Goal: Transaction & Acquisition: Purchase product/service

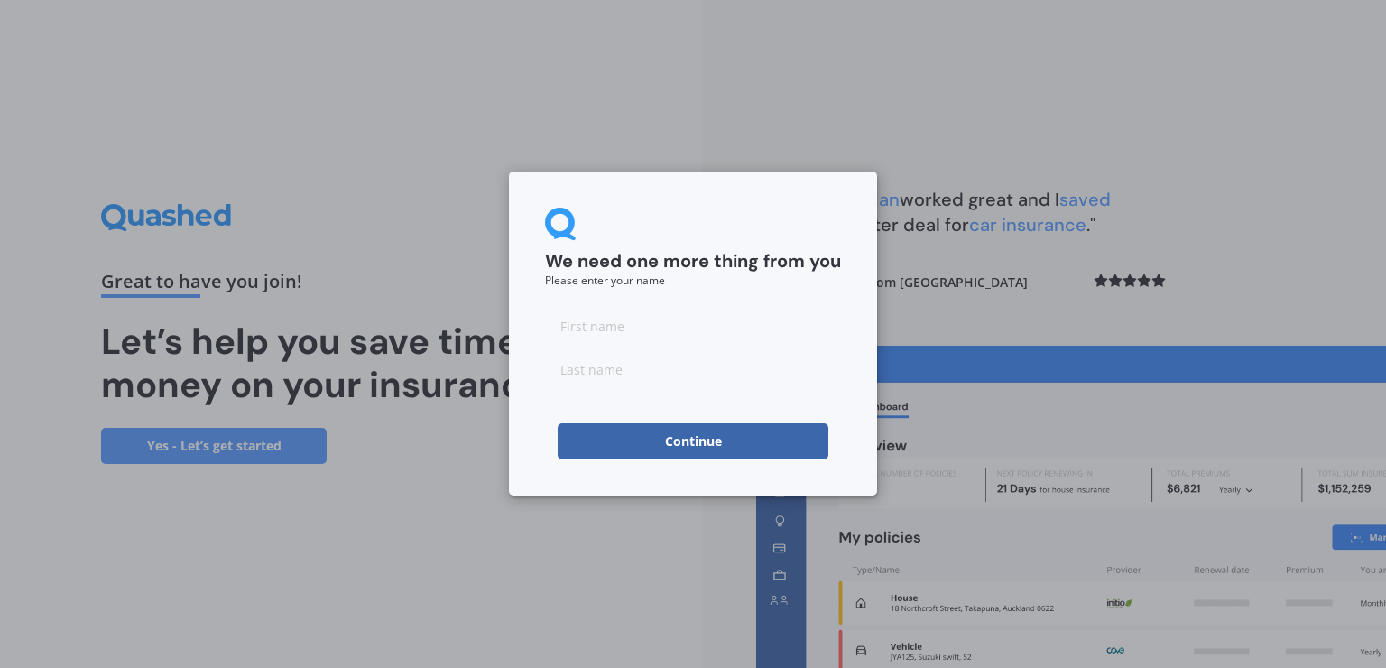
click at [629, 336] on input at bounding box center [693, 326] width 296 height 36
type input "[PERSON_NAME]"
type input "Crabtree"
click at [675, 431] on button "Continue" at bounding box center [693, 441] width 271 height 36
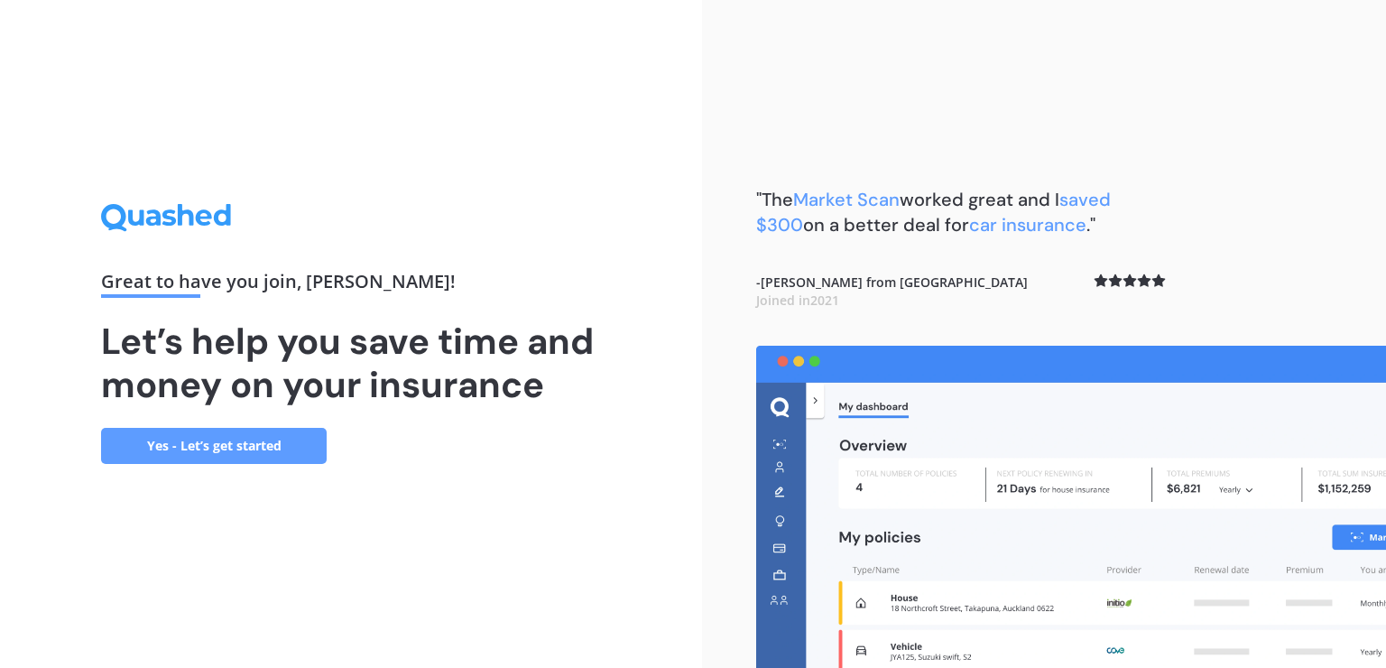
click at [223, 444] on link "Yes - Let’s get started" at bounding box center [214, 446] width 226 height 36
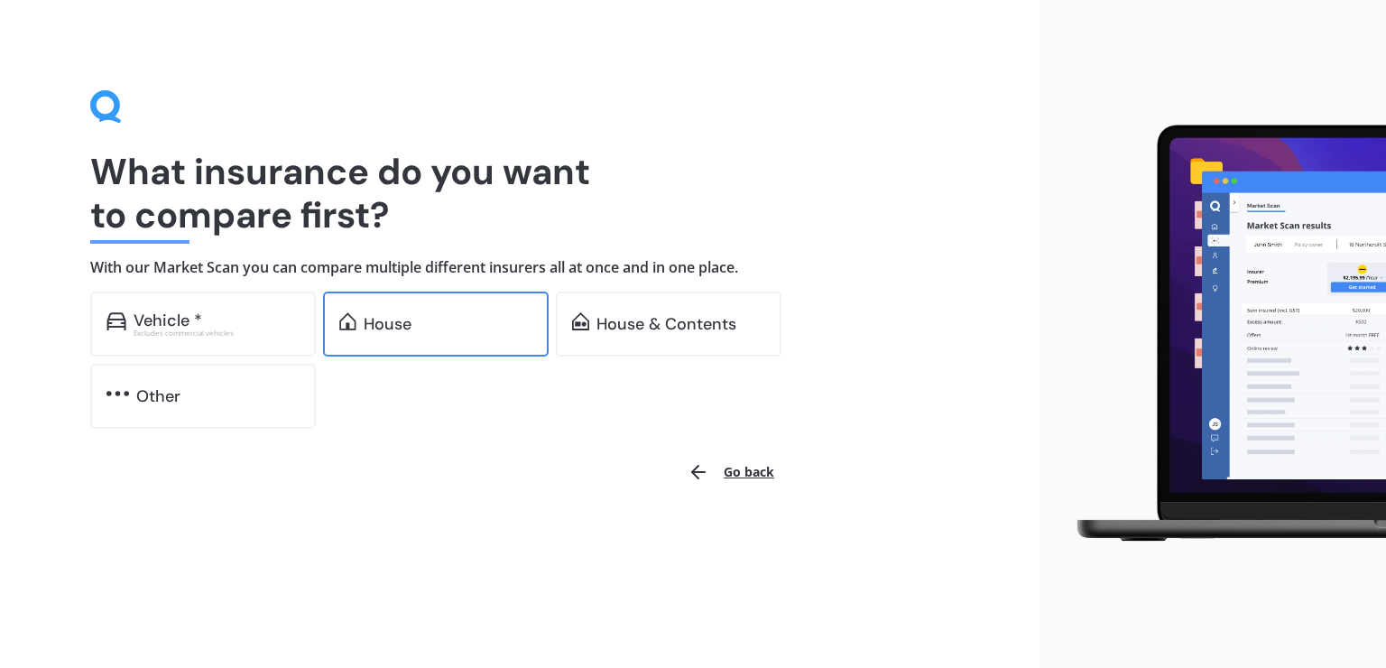
click at [401, 329] on div "House" at bounding box center [388, 324] width 48 height 18
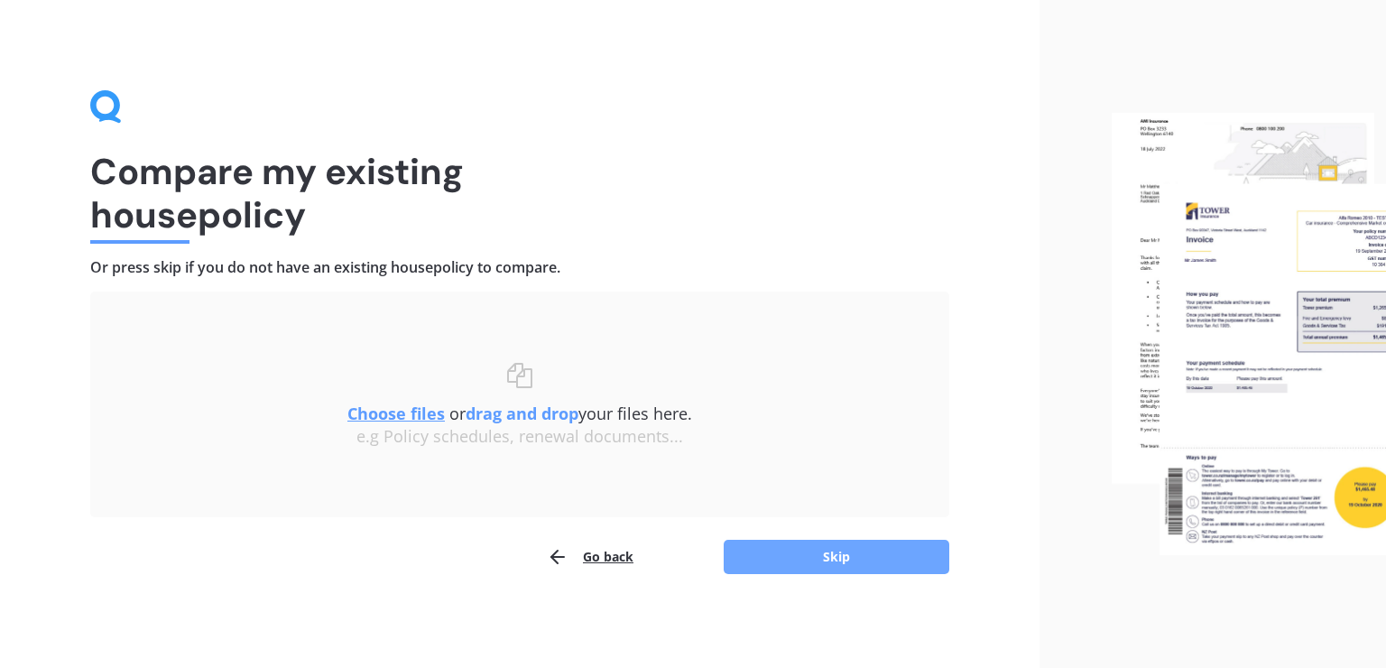
click at [796, 558] on button "Skip" at bounding box center [836, 556] width 226 height 34
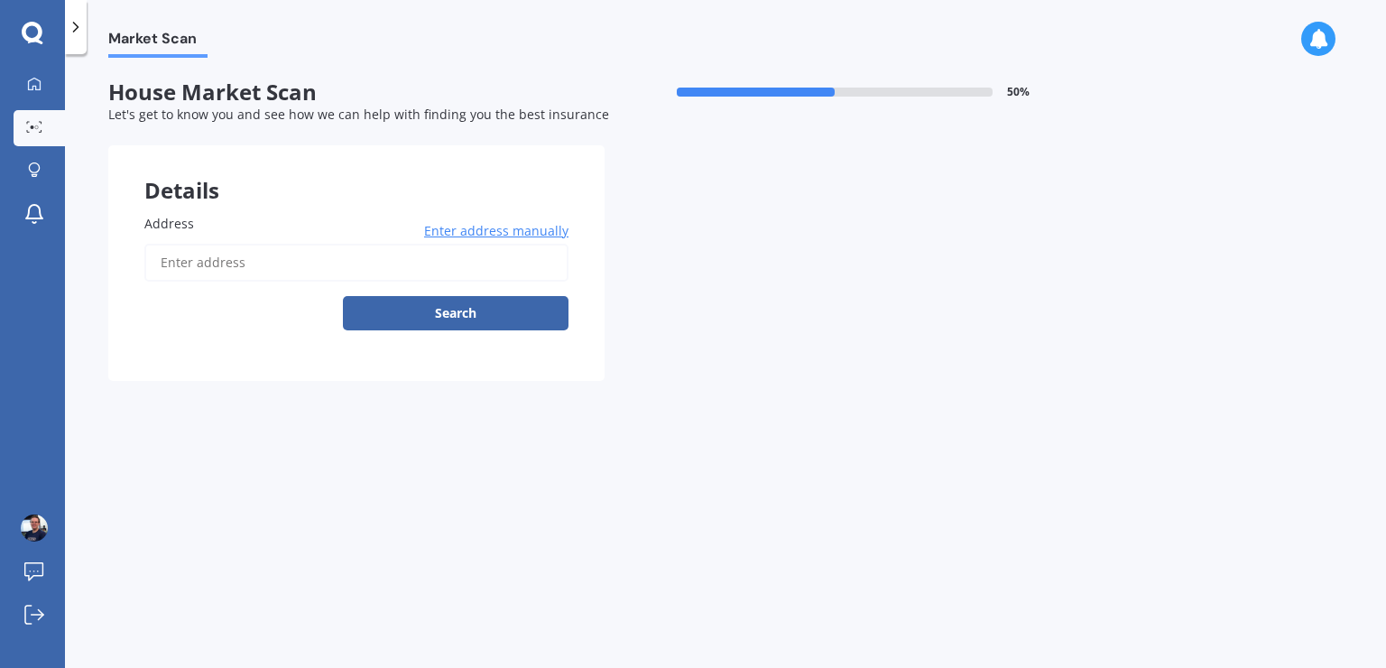
click at [223, 256] on input "Address" at bounding box center [356, 263] width 424 height 38
type input "100 Tironui Drive, Taradale, Napier 4112"
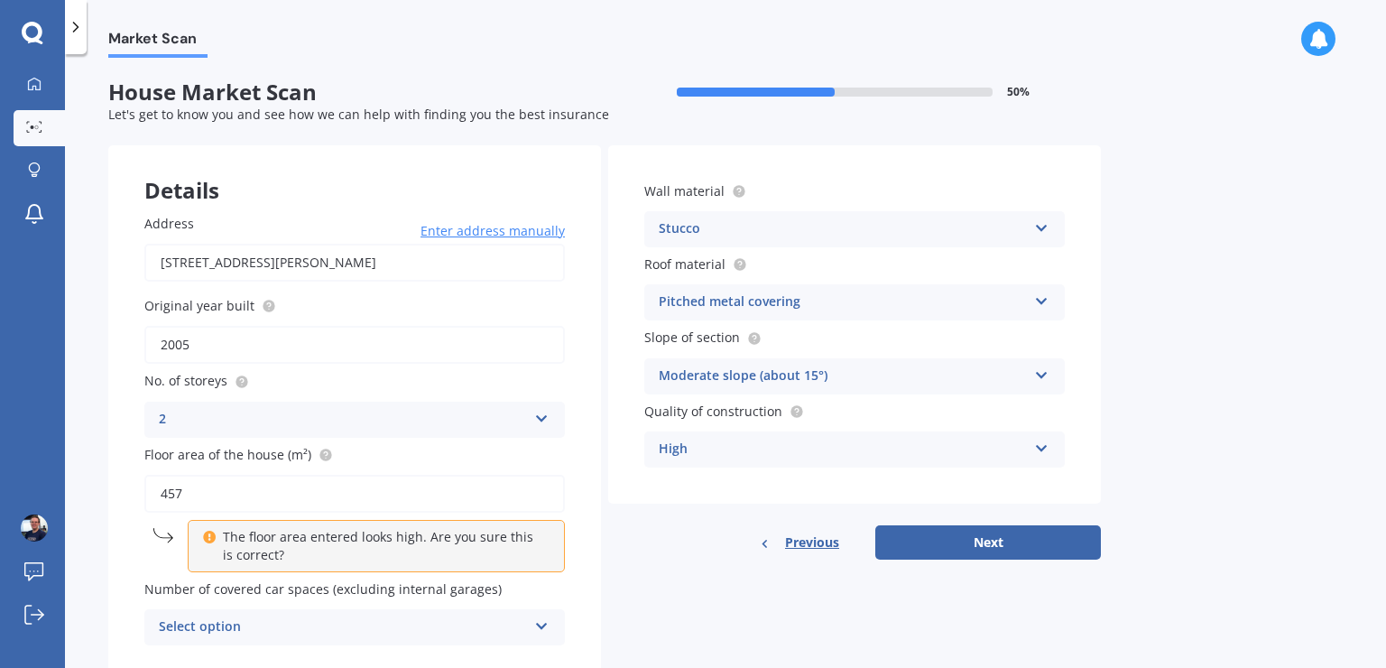
scroll to position [62, 0]
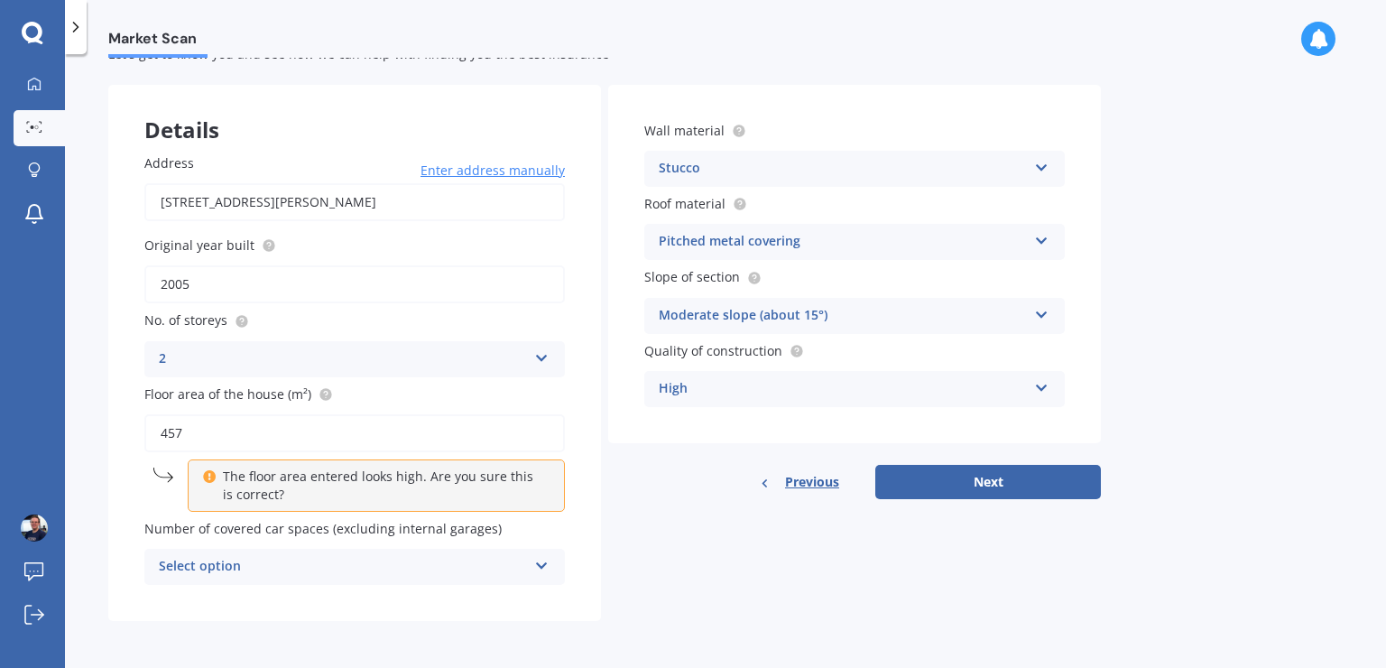
click at [276, 574] on div "Select option" at bounding box center [343, 567] width 368 height 22
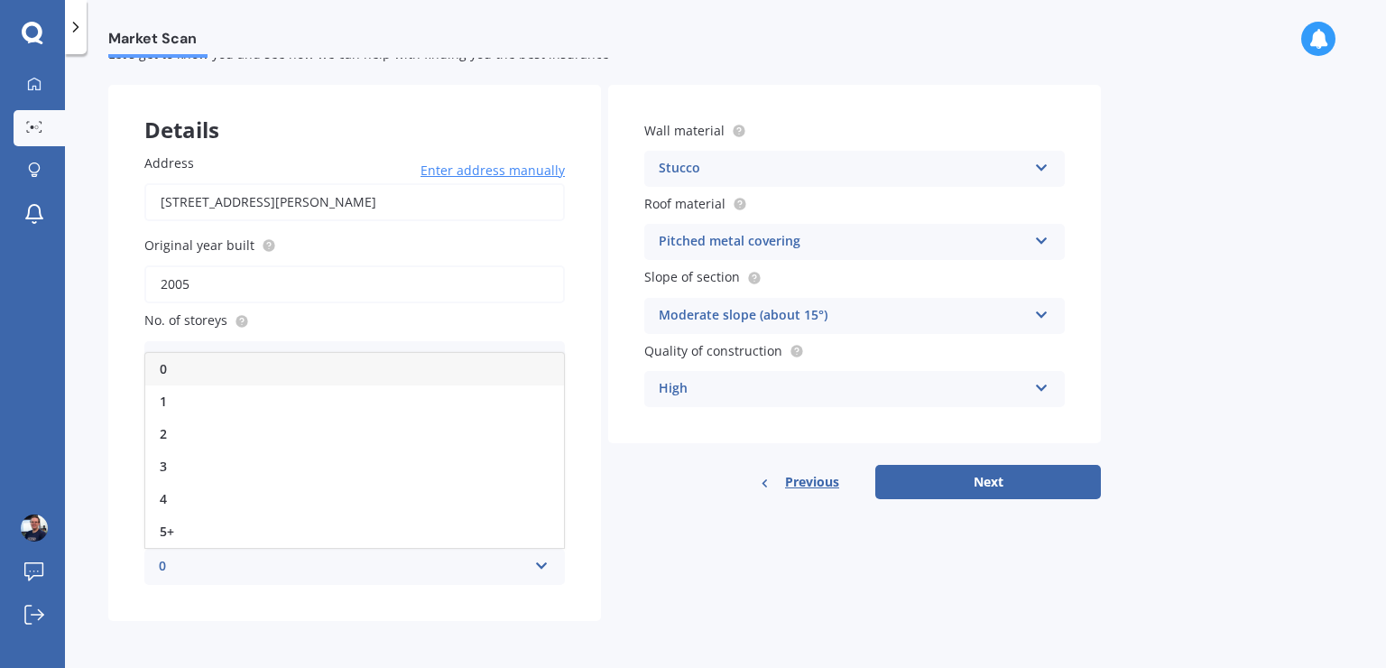
click at [341, 606] on div "Address 100 Tironui Drive, Taradale, Napier 4112 Enter address manually Search …" at bounding box center [354, 368] width 493 height 503
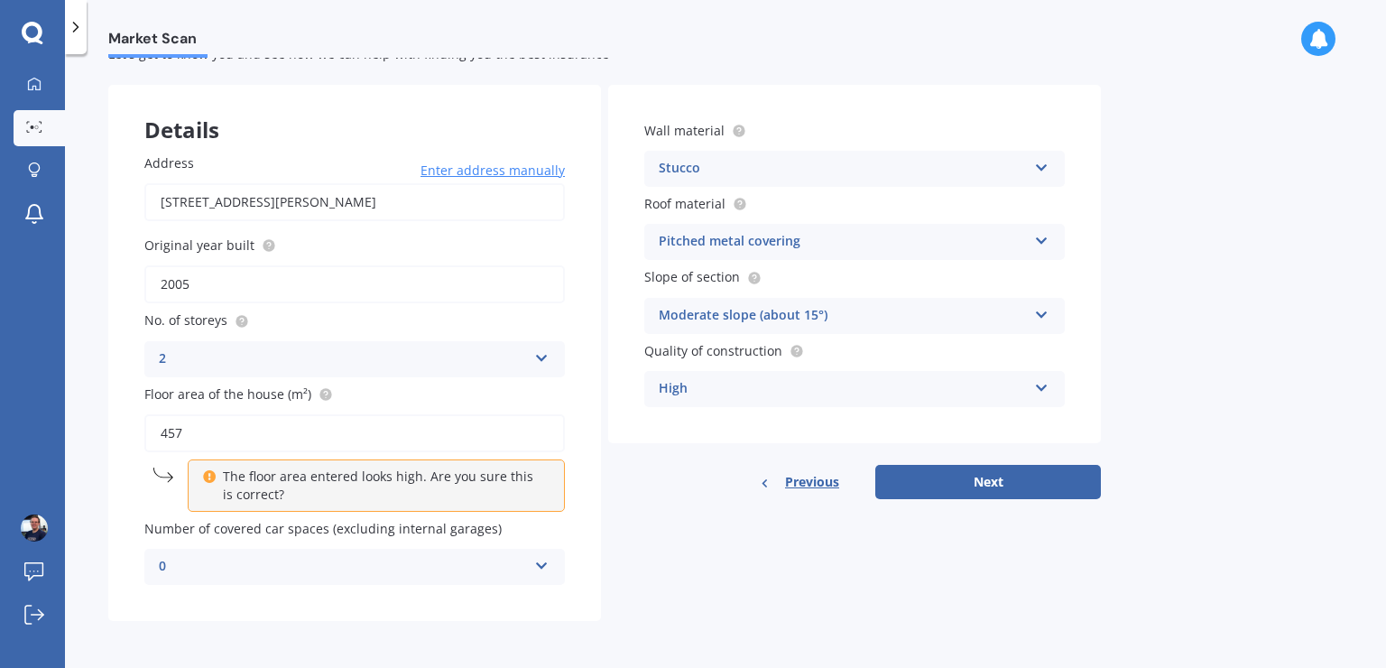
click at [678, 545] on div "Details Address 100 Tironui Drive, Taradale, Napier 4112 Enter address manually…" at bounding box center [604, 353] width 992 height 536
click at [967, 488] on button "Next" at bounding box center [988, 482] width 226 height 34
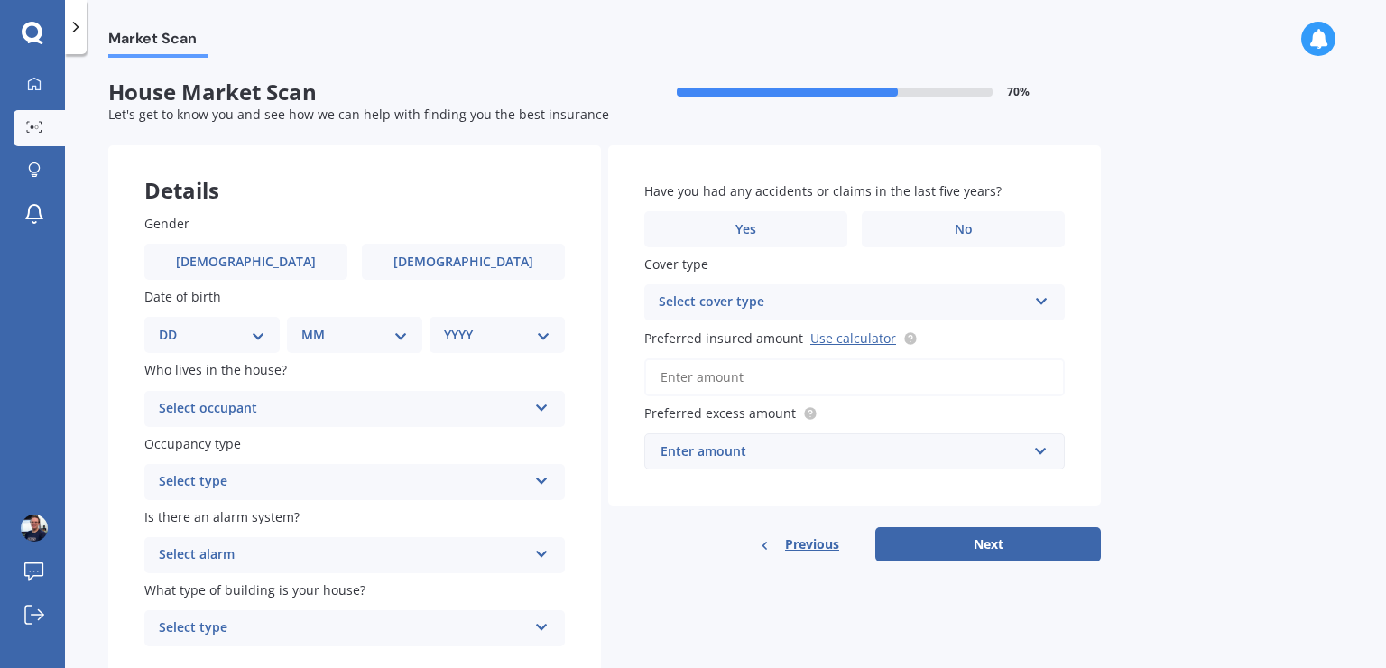
scroll to position [64, 0]
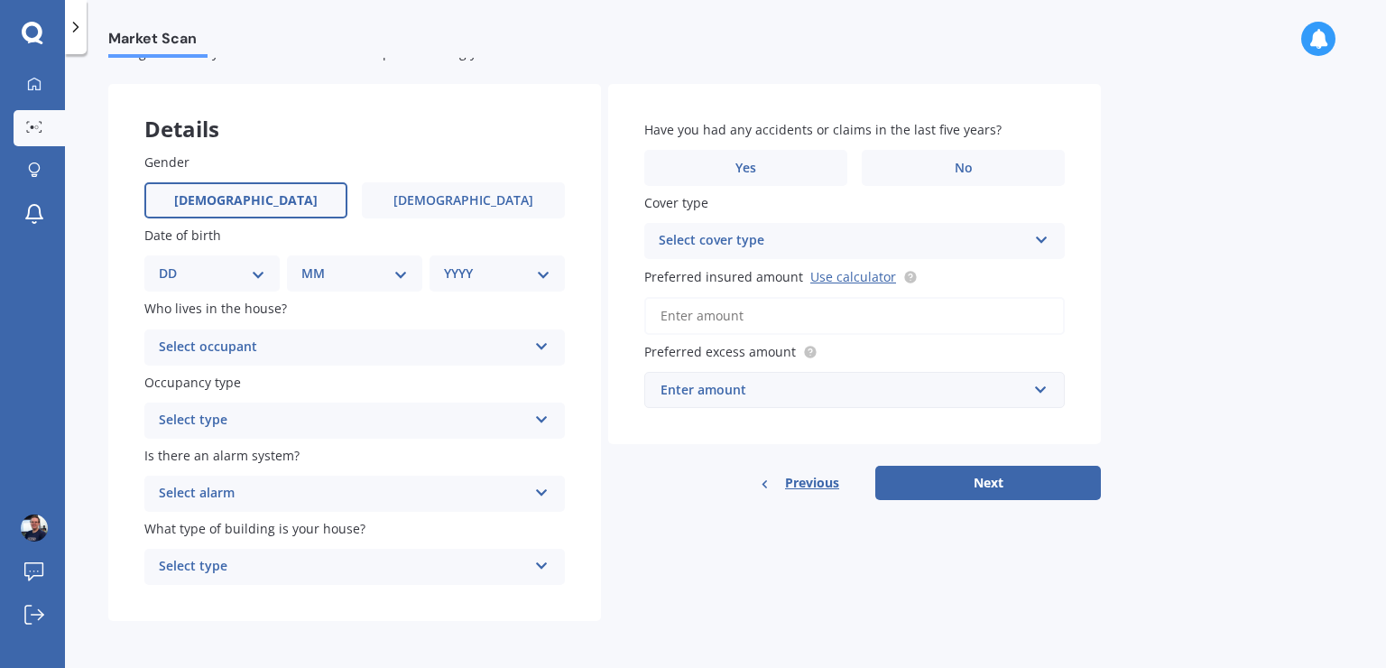
click at [244, 208] on label "Male" at bounding box center [245, 200] width 203 height 36
click at [0, 0] on input "Male" at bounding box center [0, 0] width 0 height 0
click at [159, 263] on select "DD 01 02 03 04 05 06 07 08 09 10 11 12 13 14 15 16 17 18 19 20 21 22 23 24 25 2…" at bounding box center [212, 273] width 106 height 20
select select "03"
click option "03" at bounding box center [0, 0] width 0 height 0
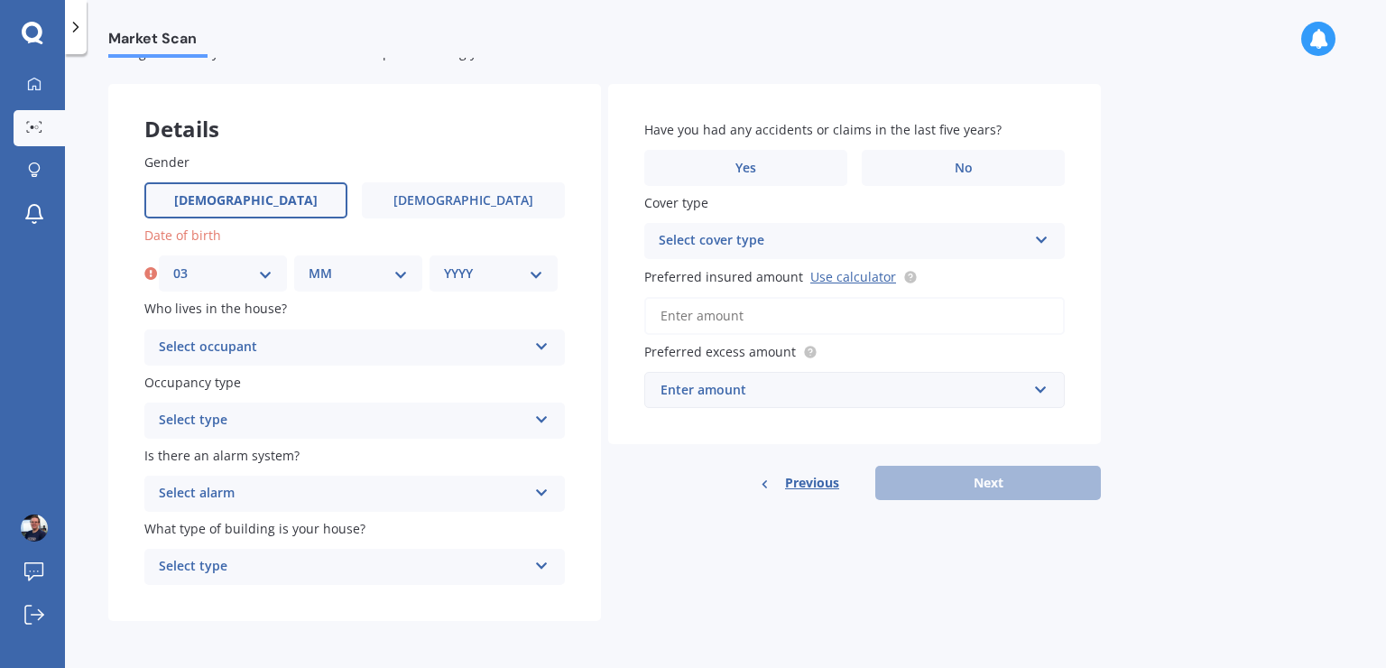
click at [336, 284] on div "MM 01 02 03 04 05 06 07 08 09 10 11 12" at bounding box center [358, 273] width 128 height 36
click at [309, 263] on select "MM 01 02 03 04 05 06 07 08 09 10 11 12" at bounding box center [358, 273] width 99 height 20
select select "11"
click option "11" at bounding box center [0, 0] width 0 height 0
click at [444, 263] on select "YYYY 2009 2008 2007 2006 2005 2004 2003 2002 2001 2000 1999 1998 1997 1996 1995…" at bounding box center [493, 273] width 99 height 20
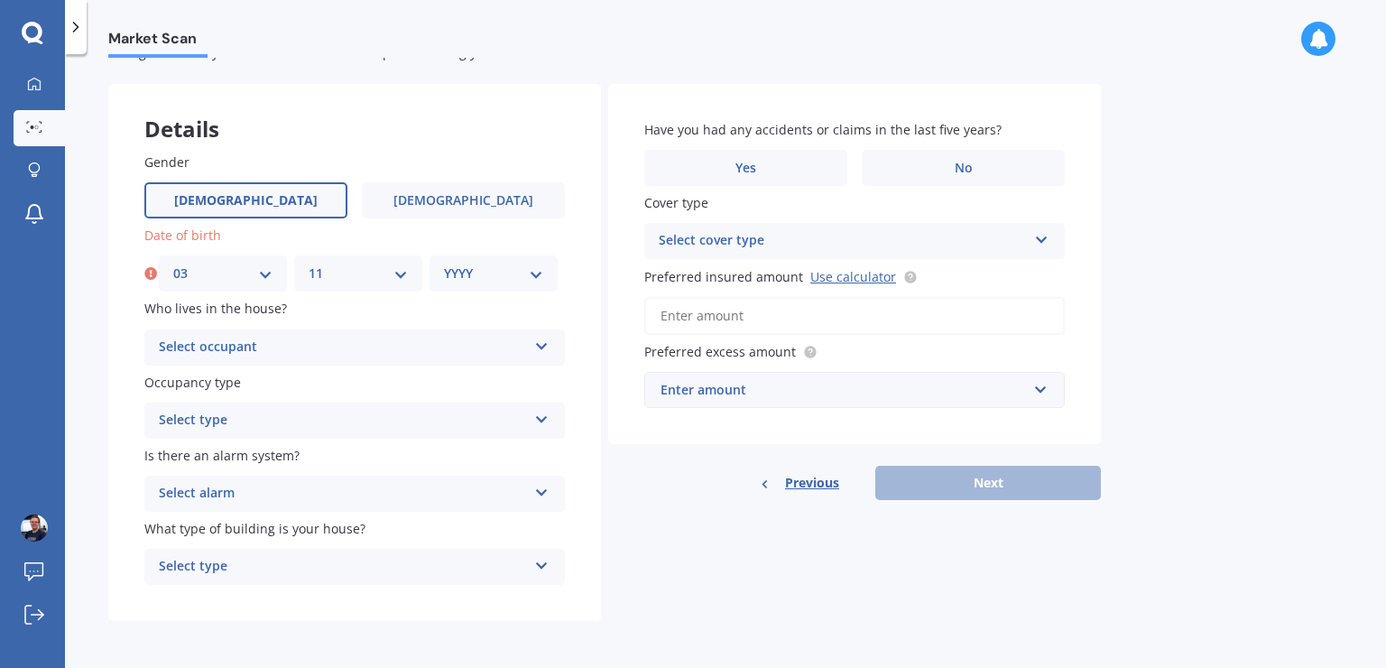
select select "1984"
click option "1984" at bounding box center [0, 0] width 0 height 0
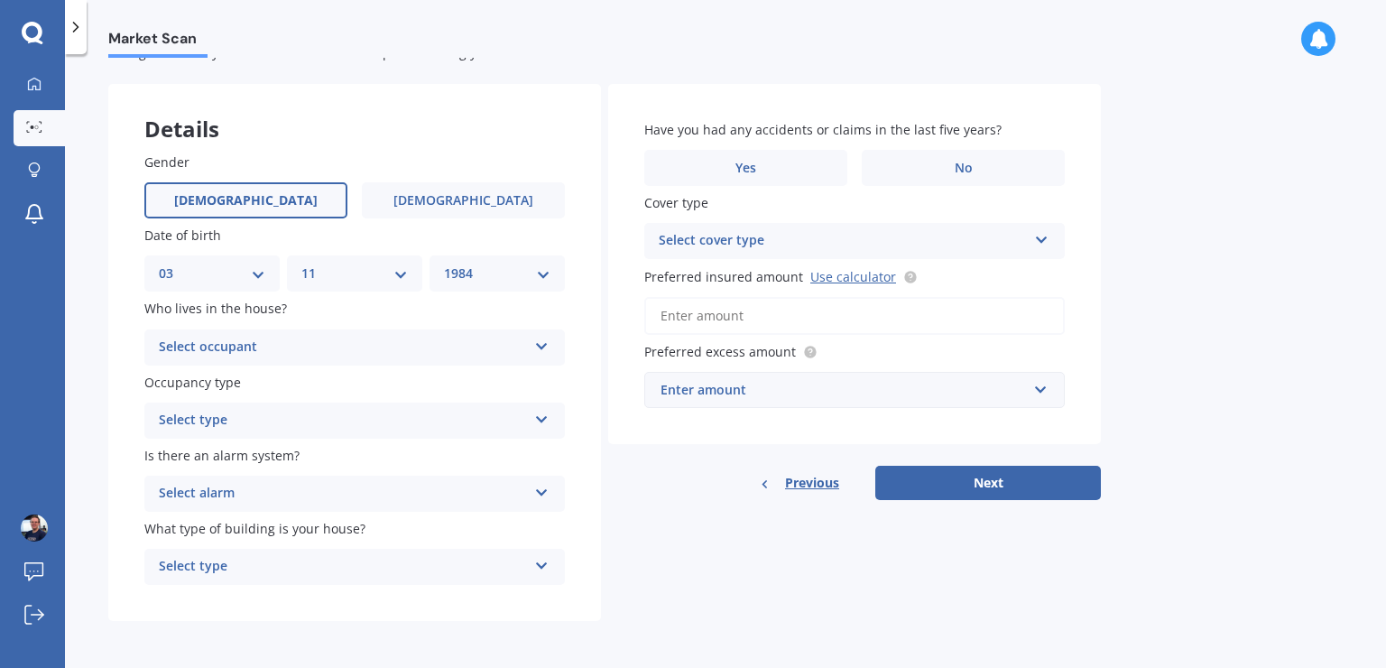
click at [304, 346] on div "Select occupant" at bounding box center [343, 347] width 368 height 22
click at [217, 376] on div "Owner" at bounding box center [354, 382] width 419 height 32
click at [279, 421] on div "Select type" at bounding box center [343, 421] width 368 height 22
click at [224, 453] on span "Permanent" at bounding box center [194, 455] width 69 height 17
click at [249, 502] on div "Select alarm" at bounding box center [343, 494] width 368 height 22
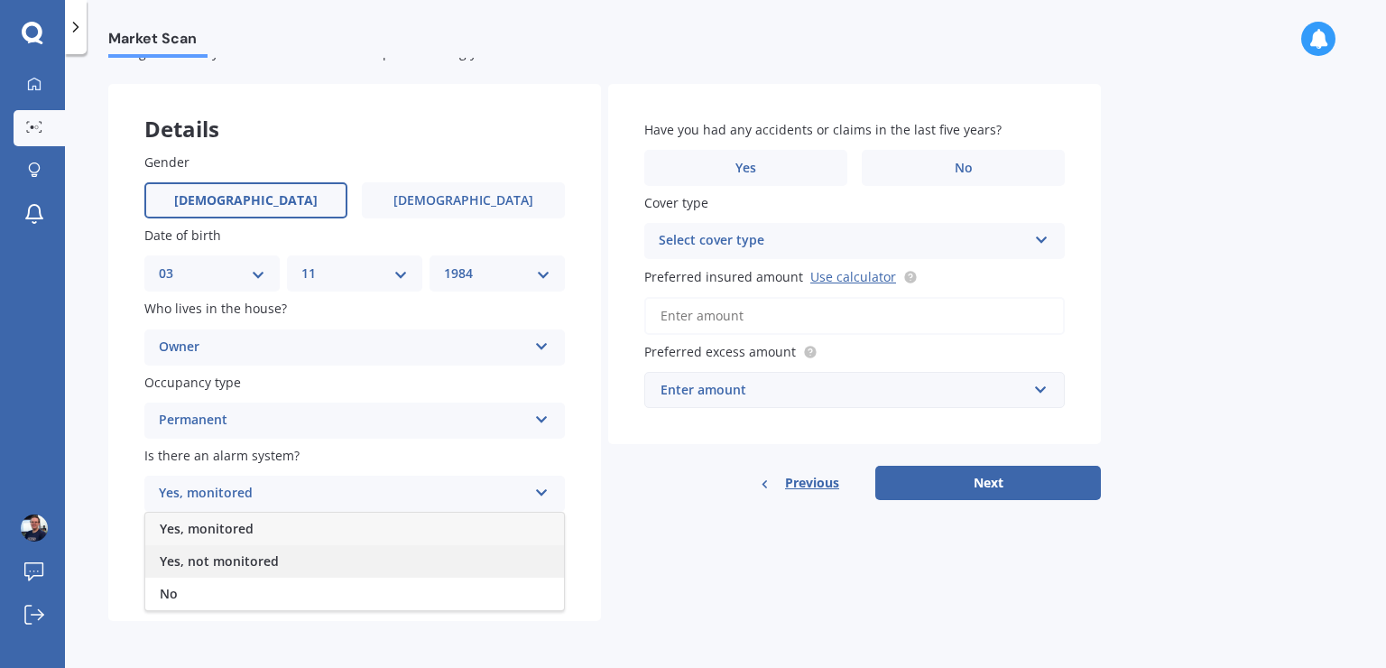
click at [237, 559] on span "Yes, not monitored" at bounding box center [219, 560] width 119 height 17
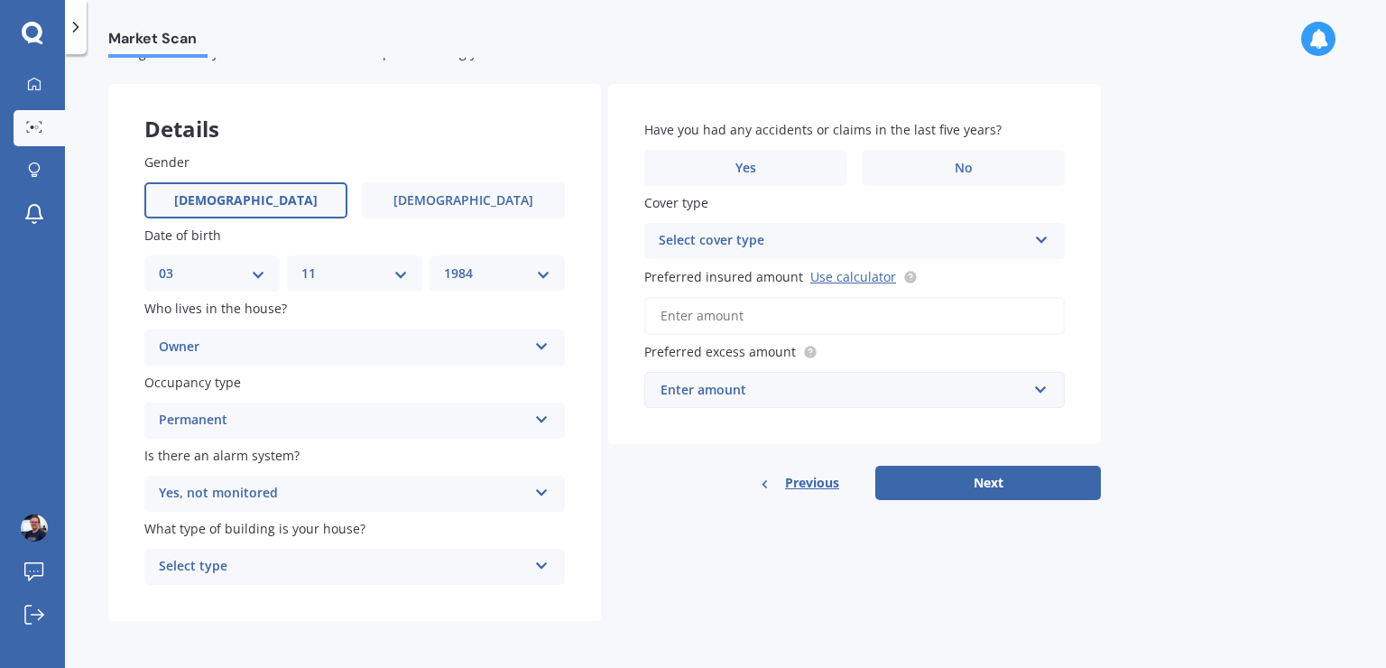
click at [259, 574] on div "Select type" at bounding box center [343, 567] width 368 height 22
click at [211, 467] on span "Freestanding" at bounding box center [200, 465] width 80 height 17
click at [921, 172] on label "No" at bounding box center [963, 168] width 203 height 36
click at [0, 0] on input "No" at bounding box center [0, 0] width 0 height 0
click at [749, 242] on div "Select cover type" at bounding box center [843, 241] width 368 height 22
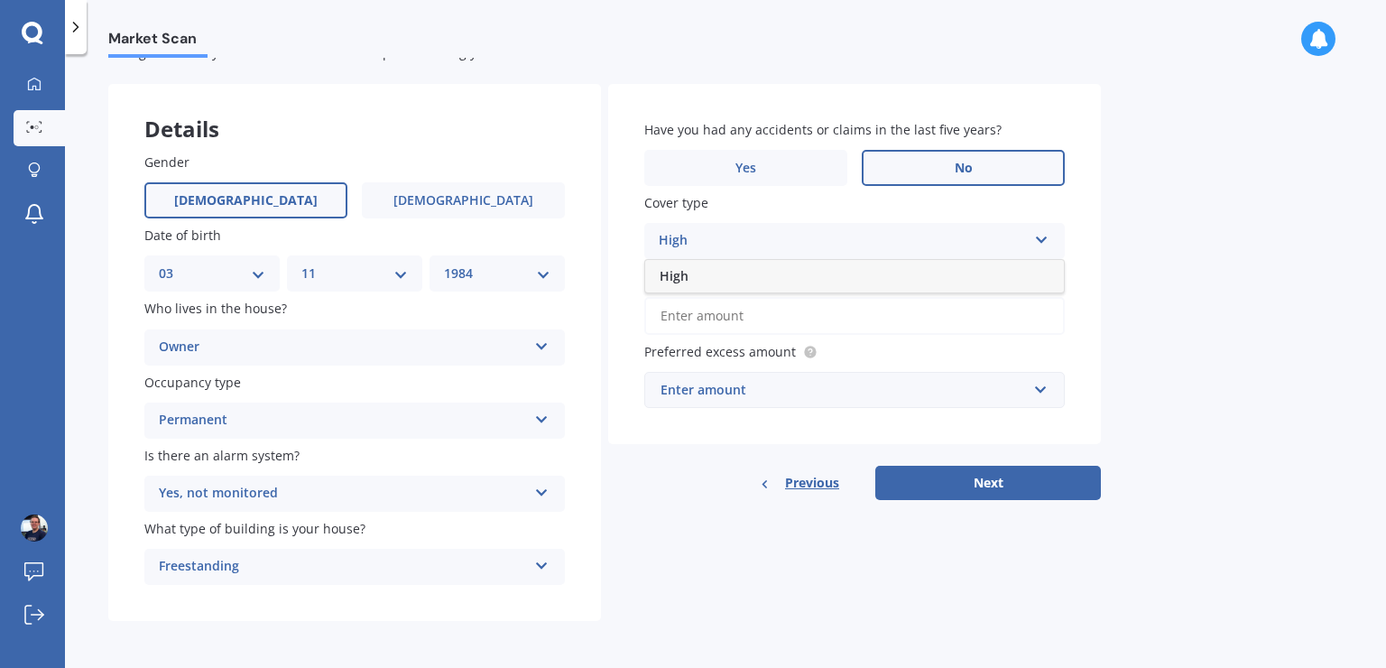
click at [706, 200] on span "Cover type" at bounding box center [676, 202] width 64 height 17
click at [738, 247] on div "High" at bounding box center [843, 241] width 368 height 22
click at [691, 273] on div "High" at bounding box center [854, 276] width 419 height 32
click at [702, 315] on input "Preferred insured amount Use calculator" at bounding box center [854, 316] width 420 height 38
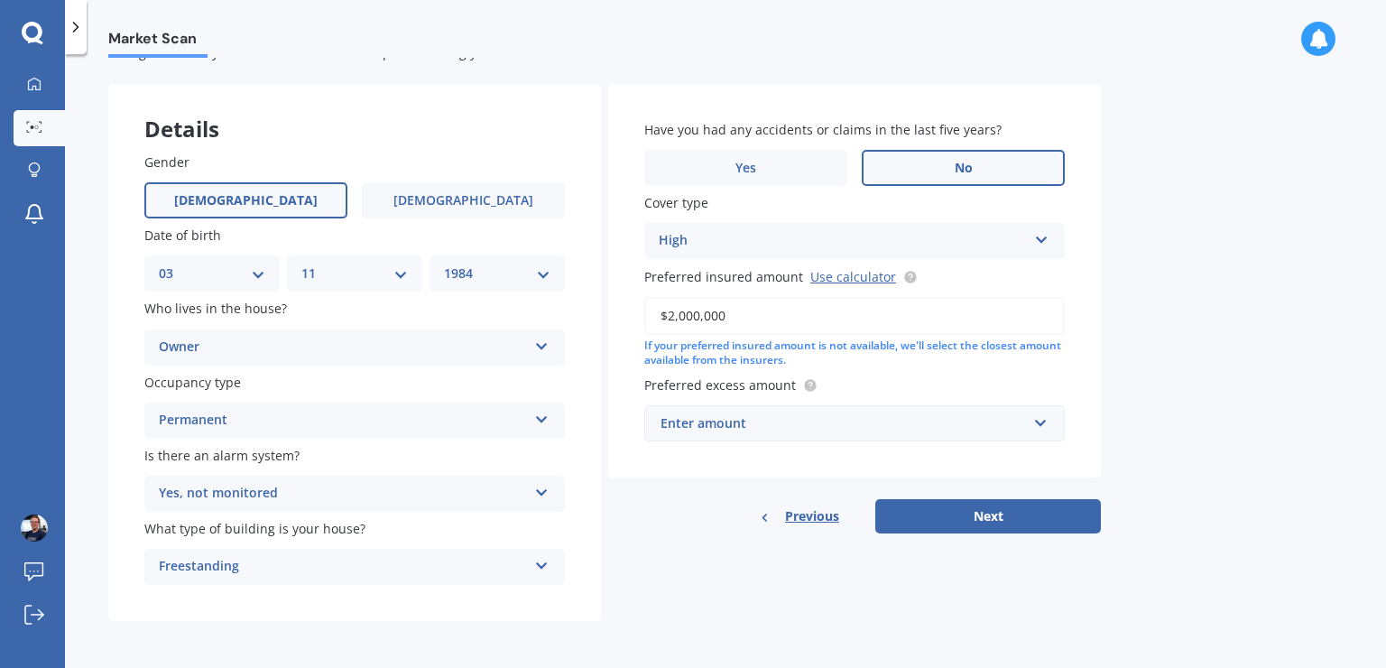
type input "$2,000,000"
click at [716, 428] on div "Enter amount" at bounding box center [843, 423] width 366 height 20
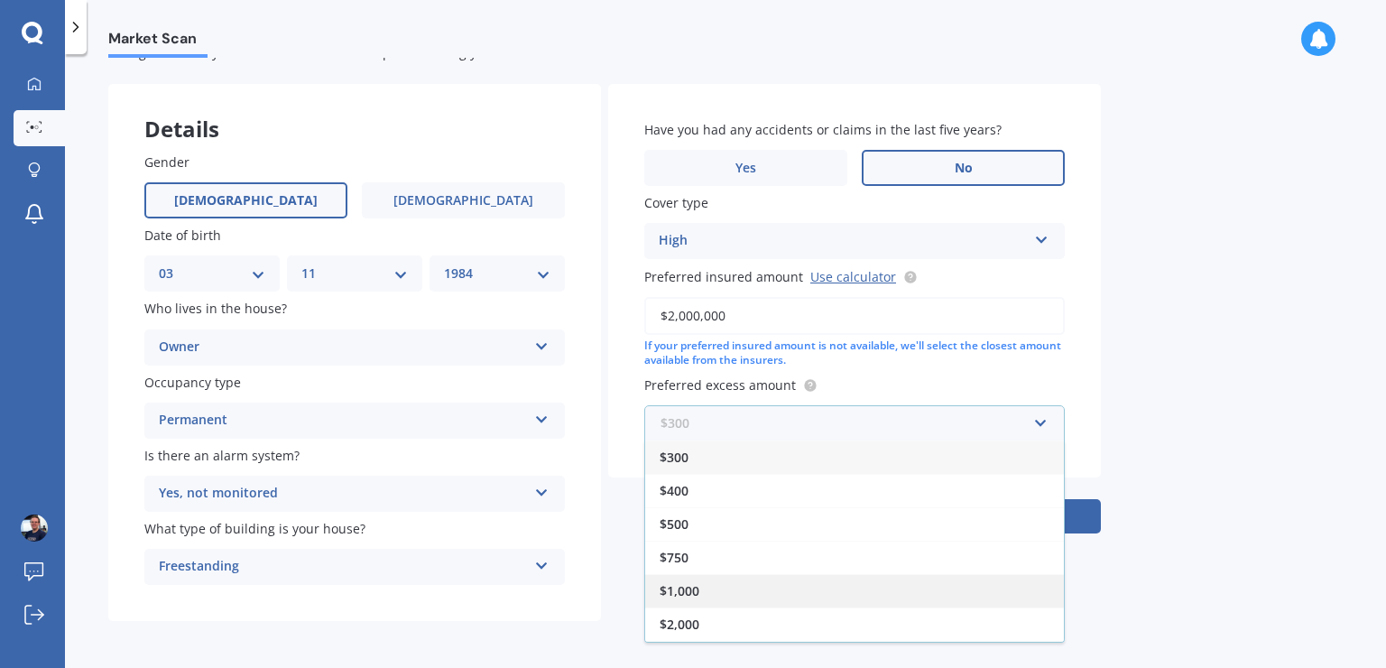
scroll to position [31, 0]
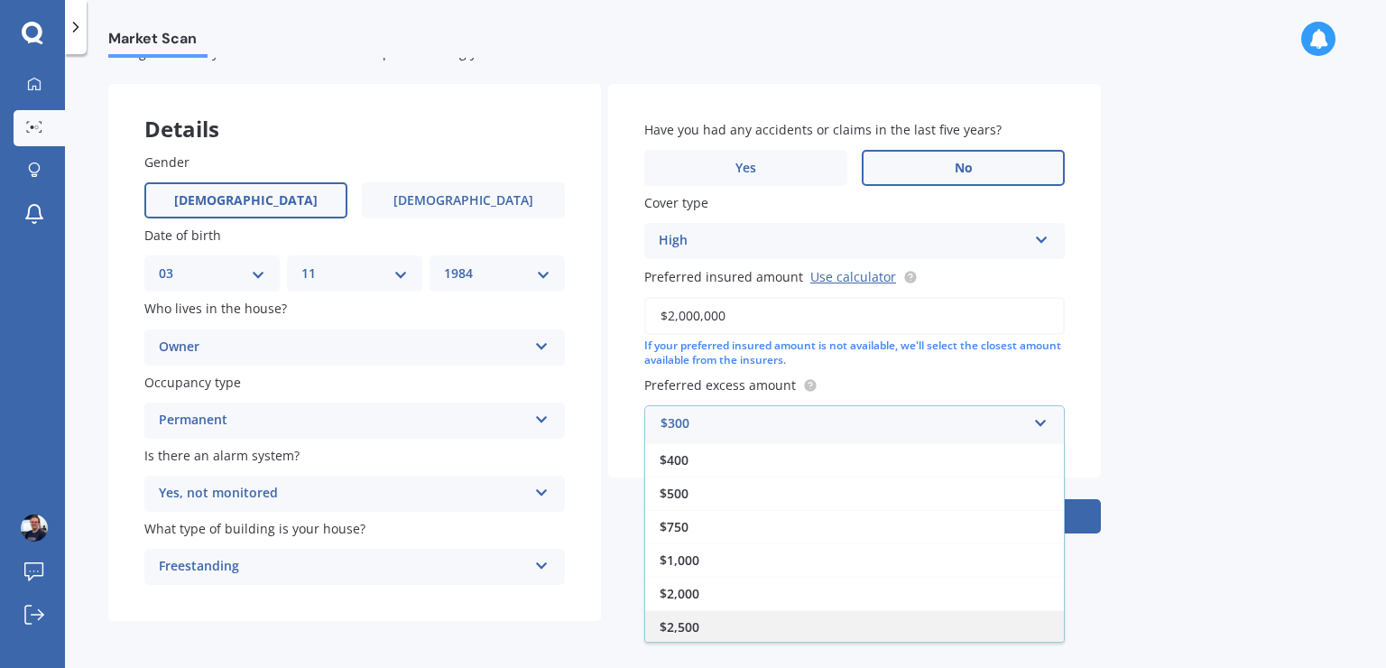
click at [693, 631] on span "$2,500" at bounding box center [679, 626] width 40 height 17
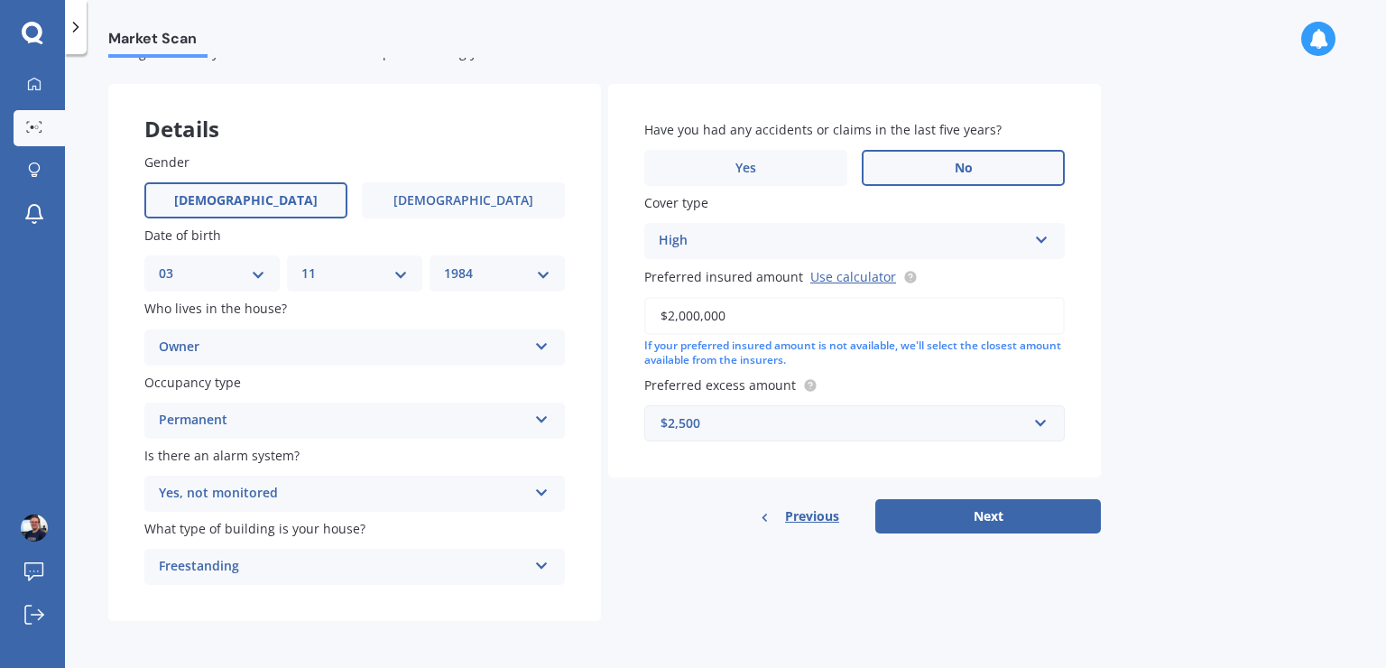
click at [699, 566] on div "Details Gender Male Female Date of birth DD 01 02 03 04 05 06 07 08 09 10 11 12…" at bounding box center [604, 353] width 992 height 538
click at [989, 519] on button "Next" at bounding box center [988, 516] width 226 height 34
select select "03"
select select "11"
select select "1984"
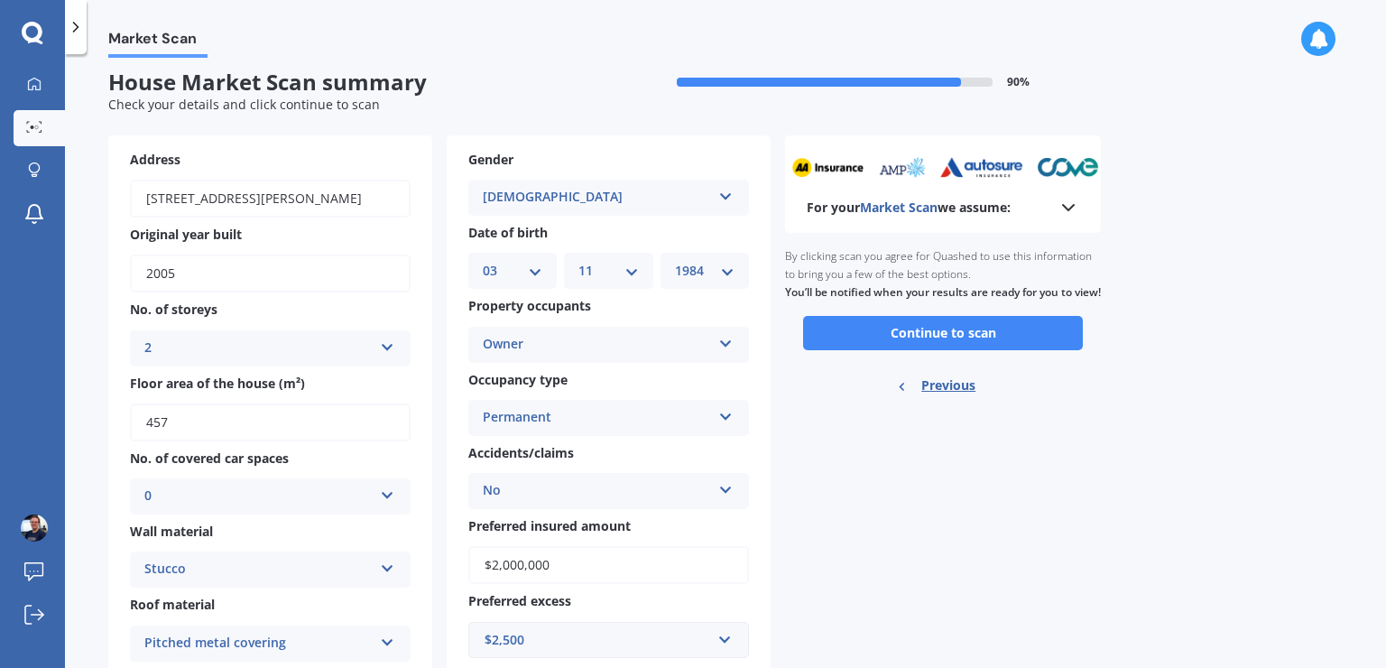
scroll to position [0, 0]
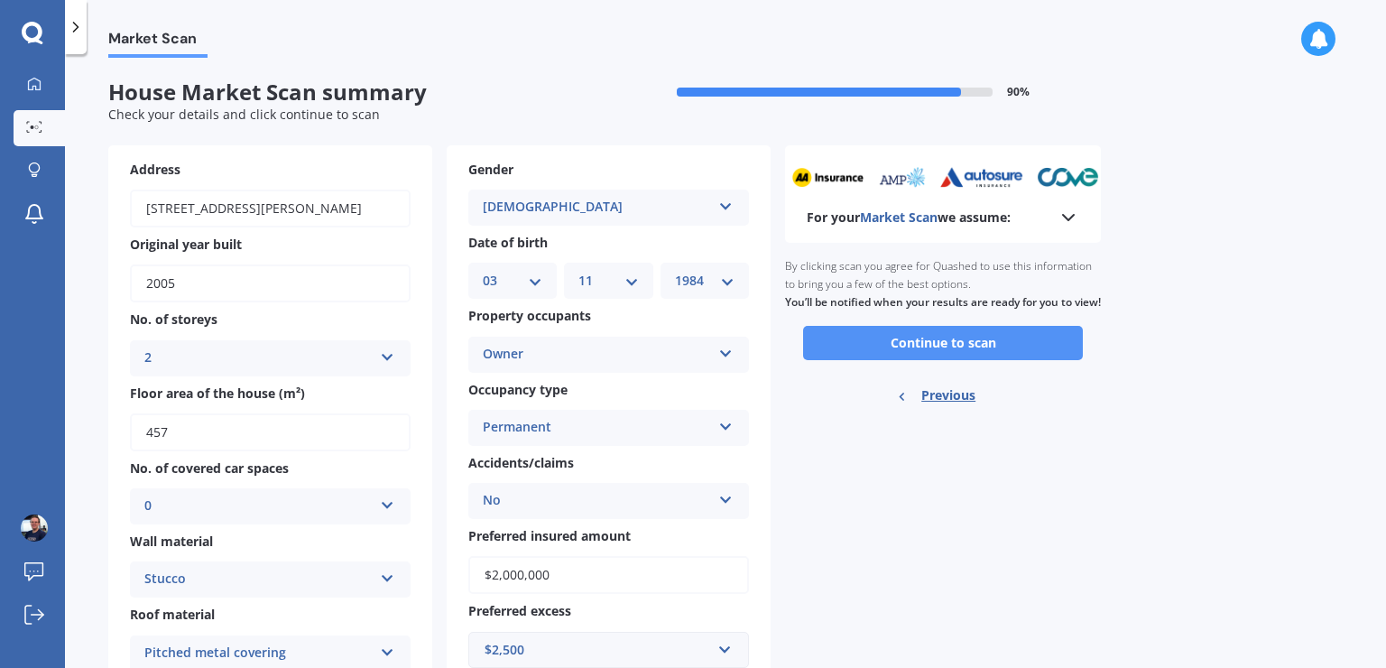
click at [893, 359] on button "Continue to scan" at bounding box center [943, 343] width 280 height 34
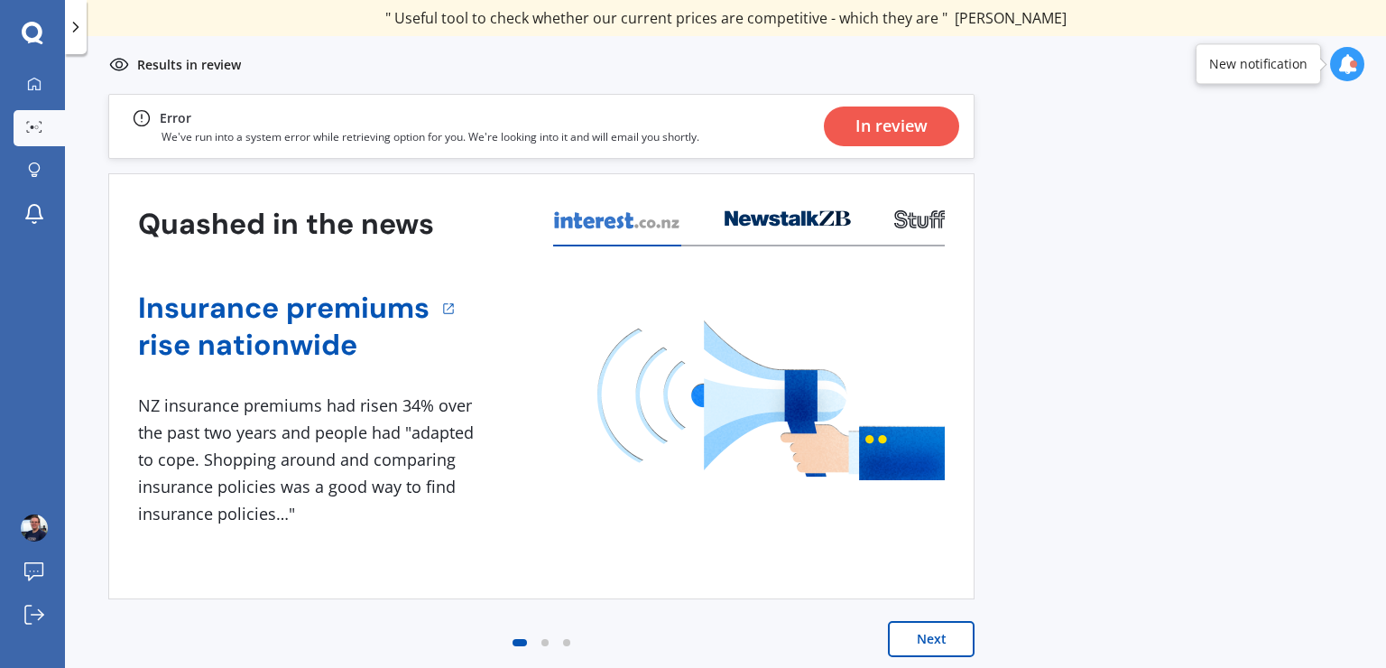
click at [884, 132] on div "In review" at bounding box center [891, 126] width 72 height 40
click at [899, 631] on button "Next" at bounding box center [931, 639] width 87 height 36
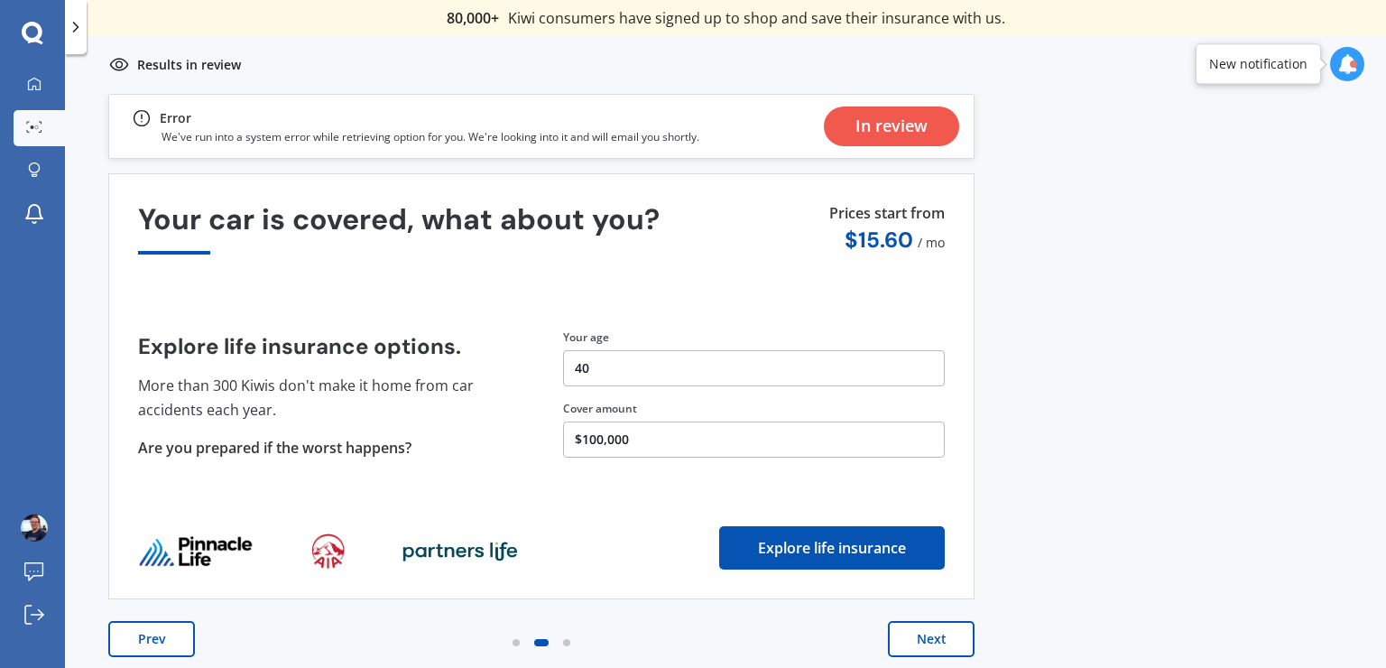
click at [898, 635] on button "Next" at bounding box center [931, 639] width 87 height 36
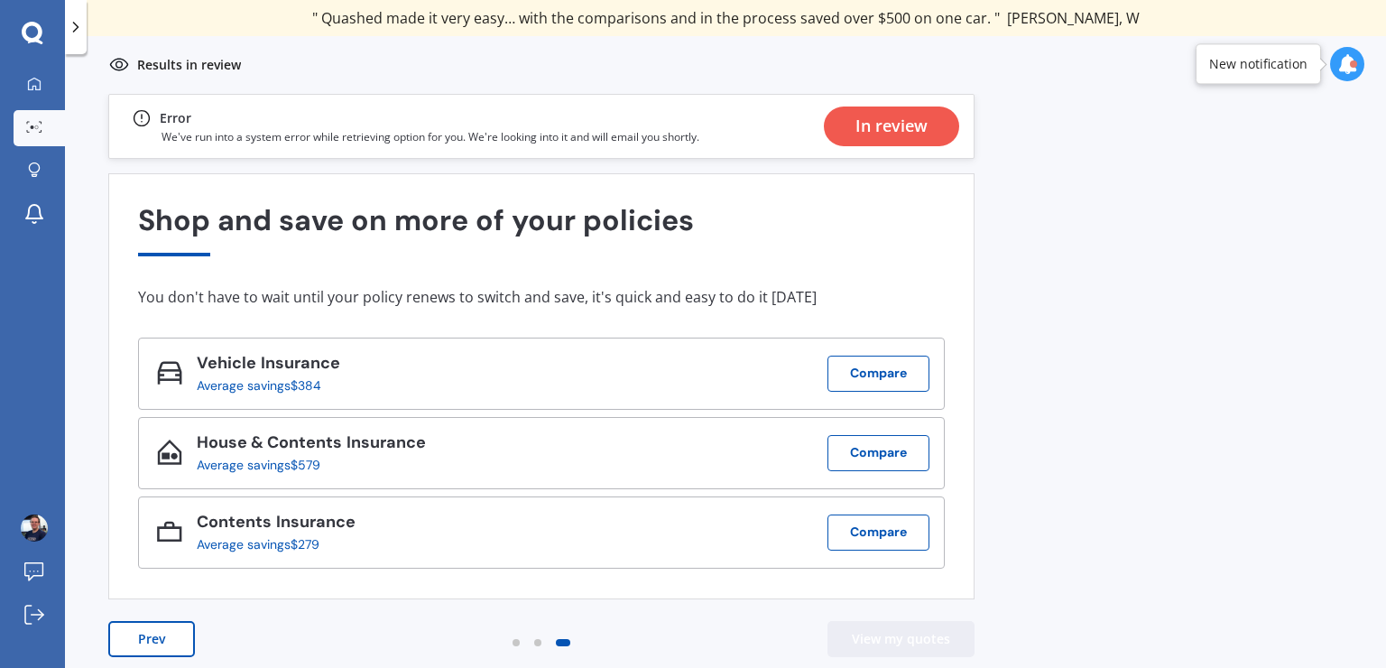
click at [898, 635] on button "View my quotes" at bounding box center [900, 639] width 147 height 36
click at [866, 126] on div "In review" at bounding box center [891, 126] width 72 height 40
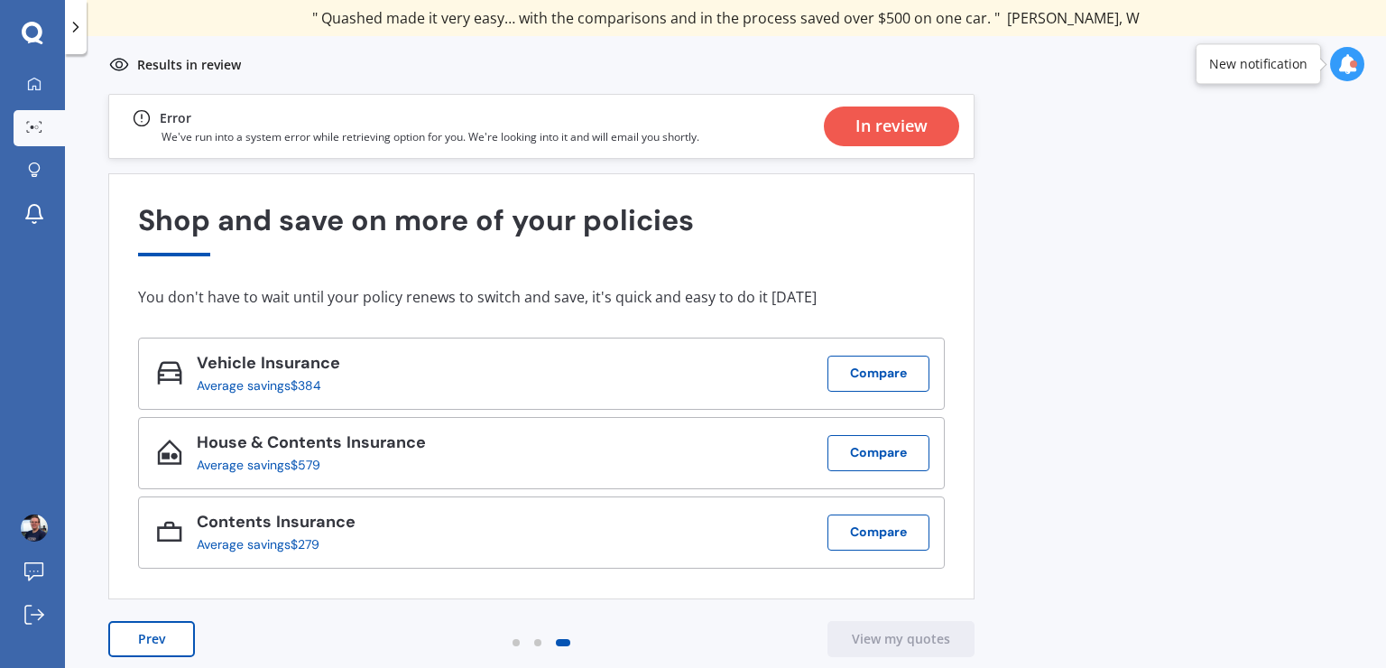
click at [768, 130] on div "Error We've run into a system error while retrieving option for you. We're look…" at bounding box center [541, 126] width 866 height 65
click at [205, 69] on p "Results in review" at bounding box center [189, 65] width 104 height 18
click at [1341, 64] on icon at bounding box center [1347, 64] width 20 height 20
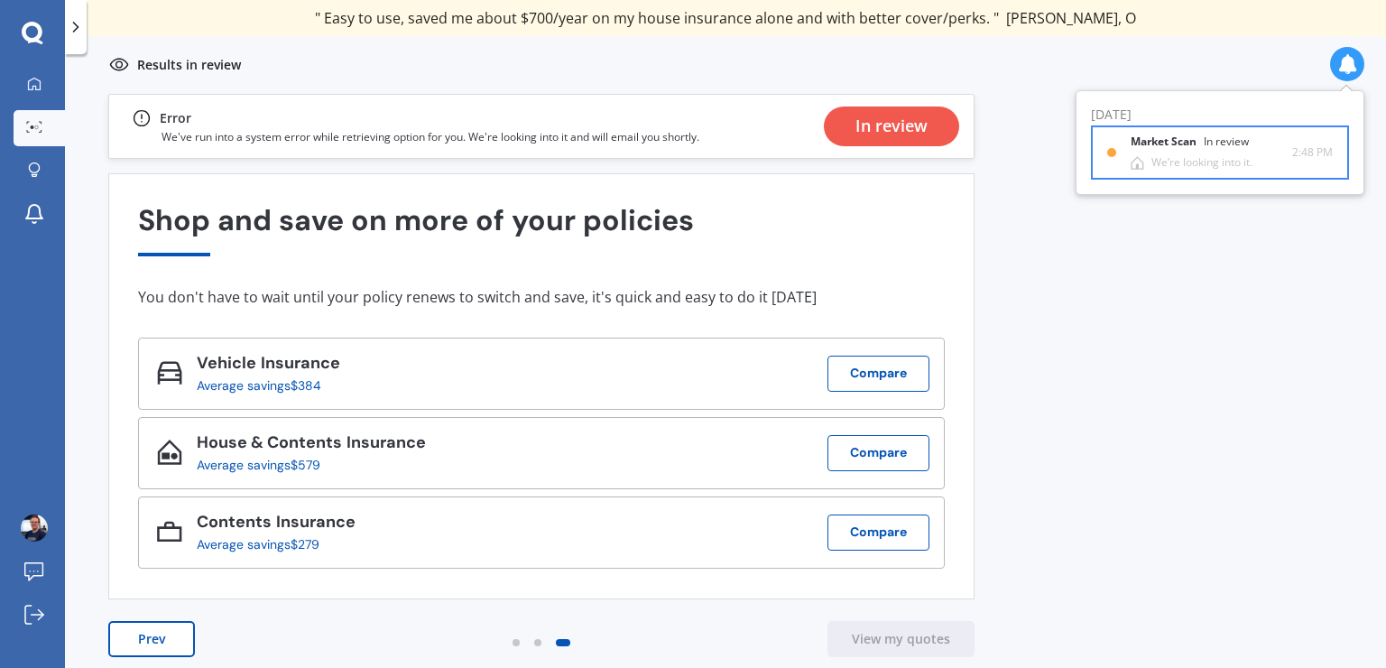
click at [1195, 147] on b "Market Scan" at bounding box center [1166, 141] width 73 height 13
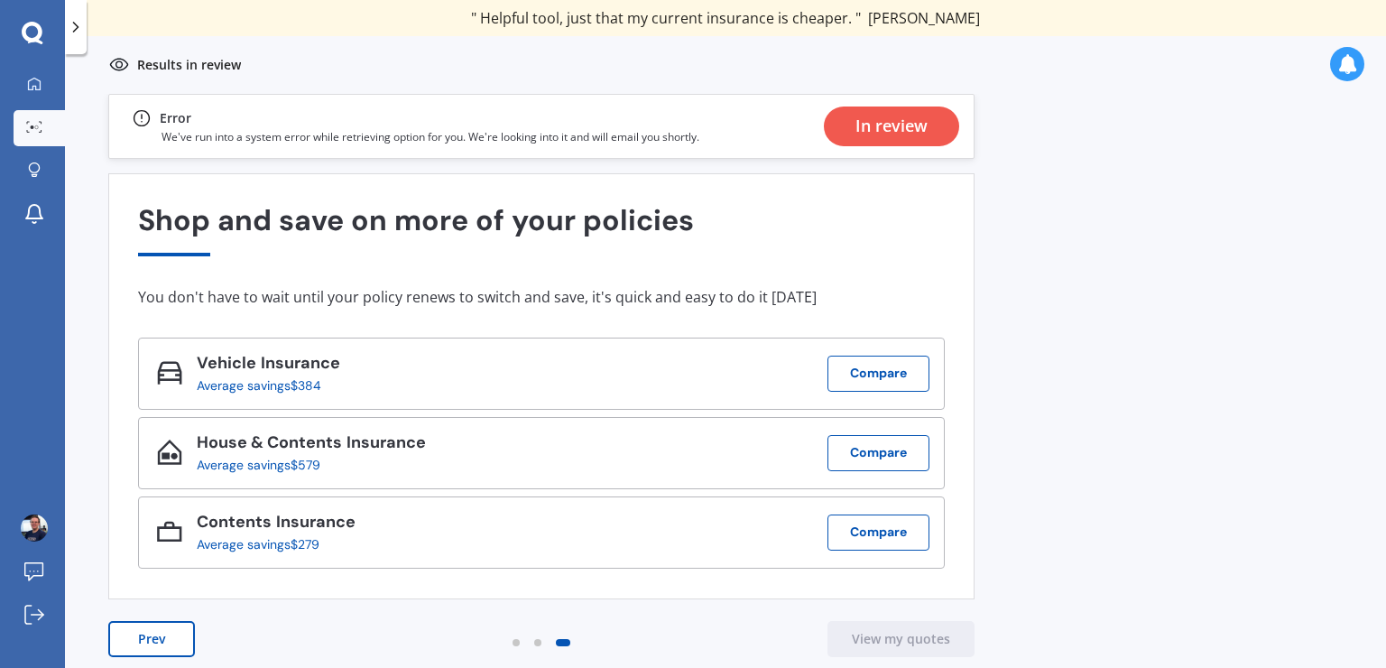
click at [1341, 66] on icon at bounding box center [1347, 64] width 20 height 20
click at [1246, 161] on div "We’re looking into it." at bounding box center [1201, 162] width 101 height 13
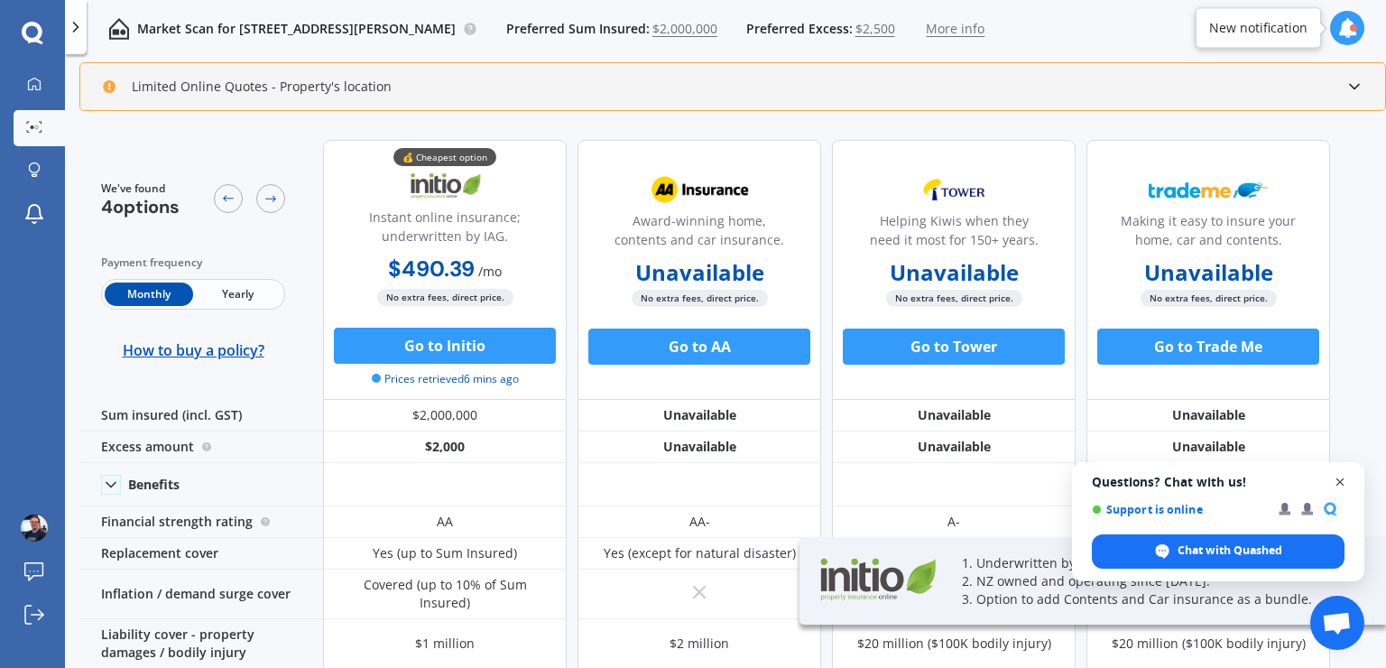
click at [1341, 478] on span "Close chat" at bounding box center [1340, 482] width 23 height 23
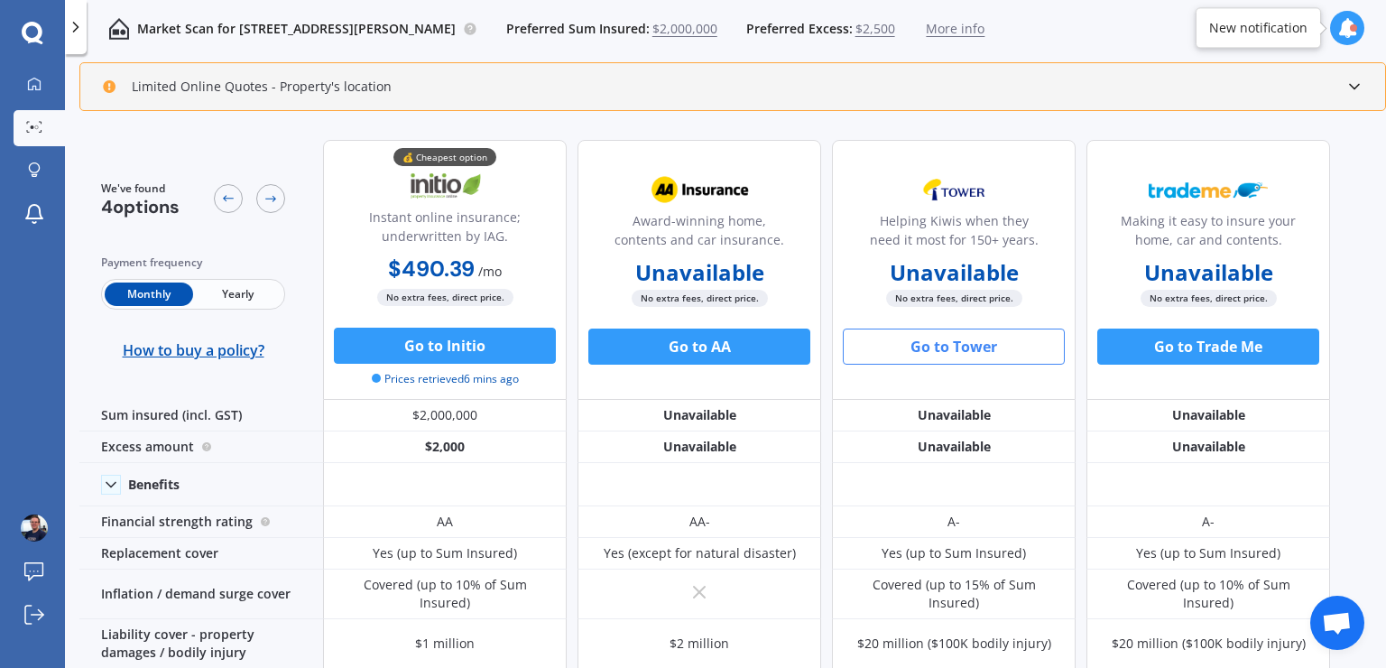
click at [925, 346] on button "Go to Tower" at bounding box center [954, 346] width 222 height 36
